Goal: Entertainment & Leisure: Consume media (video, audio)

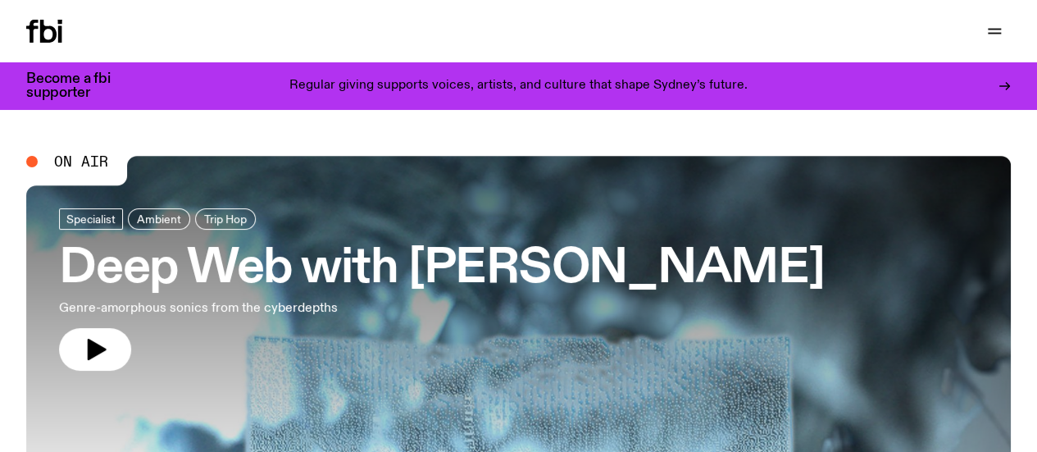
click at [394, 252] on h3 "Deep Web with [PERSON_NAME]" at bounding box center [442, 269] width 766 height 46
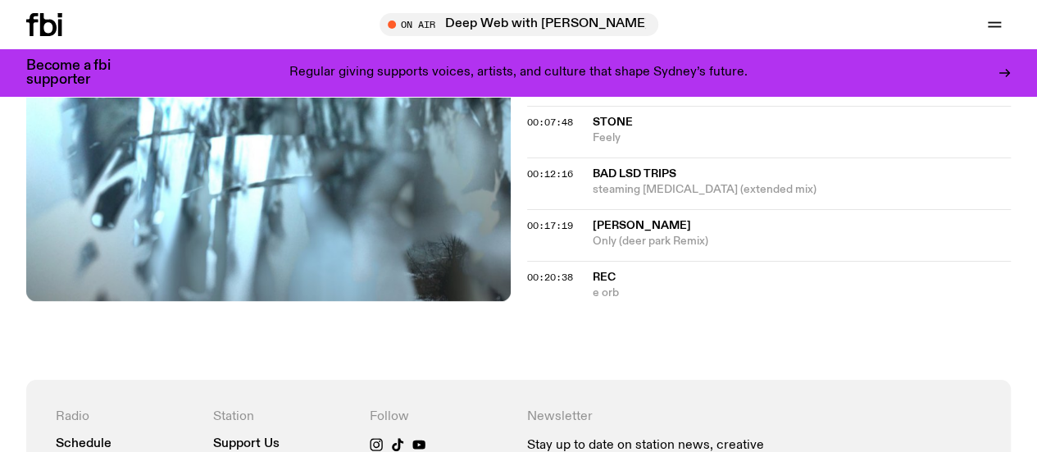
scroll to position [586, 0]
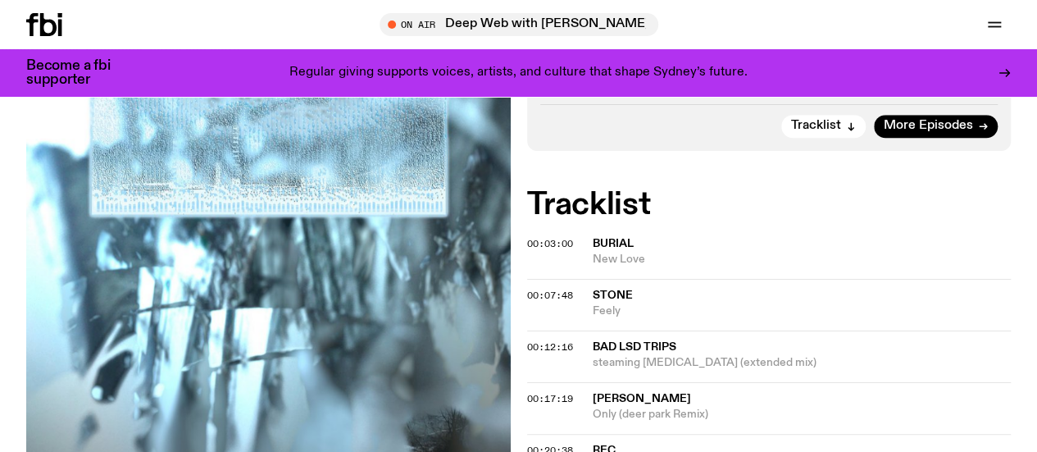
click at [0, 0] on link "Explore" at bounding box center [0, 0] width 0 height 0
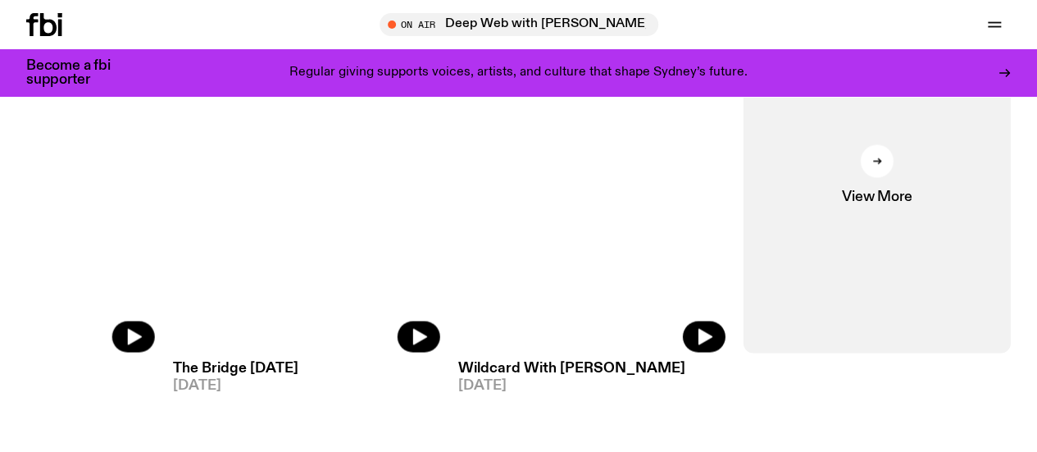
scroll to position [1324, 0]
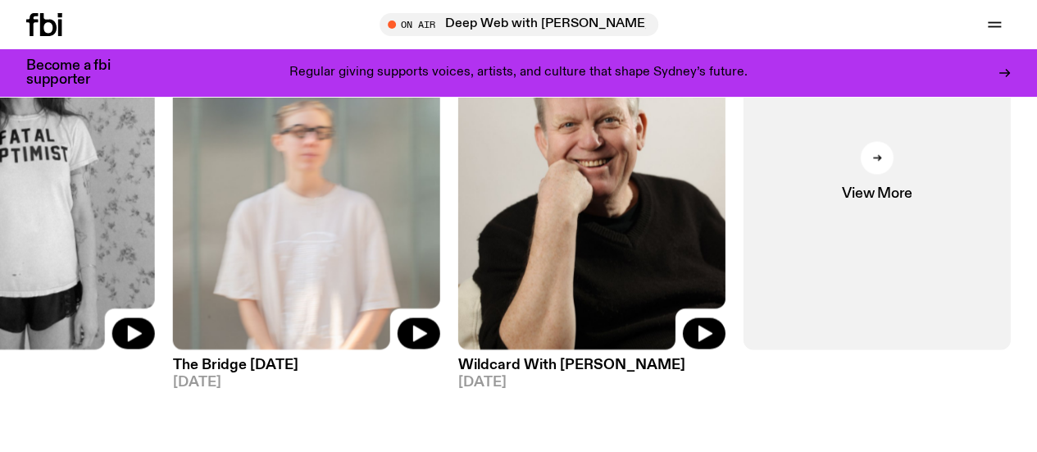
click at [48, 25] on icon at bounding box center [44, 24] width 36 height 23
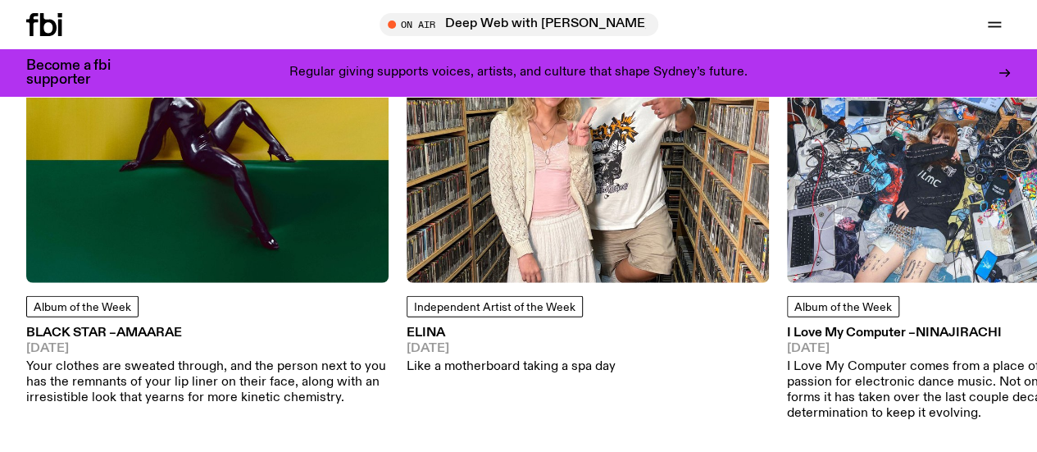
scroll to position [2013, 0]
